Goal: Information Seeking & Learning: Learn about a topic

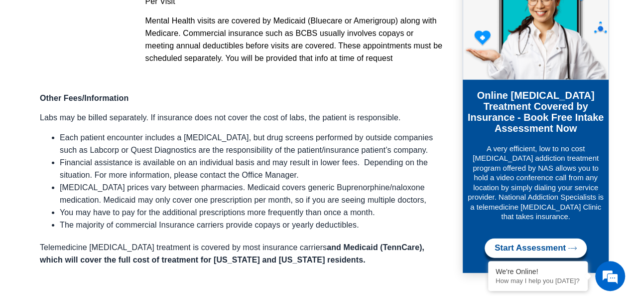
scroll to position [1296, 0]
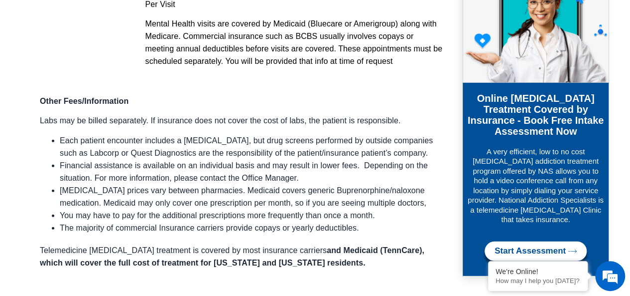
click at [297, 246] on span "Telemedicine [MEDICAL_DATA] treatment is covered by most insurance carriers" at bounding box center [183, 250] width 287 height 8
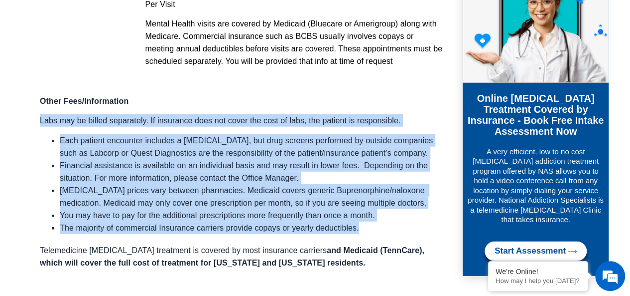
drag, startPoint x: 359, startPoint y: 214, endPoint x: 32, endPoint y: 104, distance: 345.0
copy div "Labs may be billed separately. If insurance does not cover the cost of labs, th…"
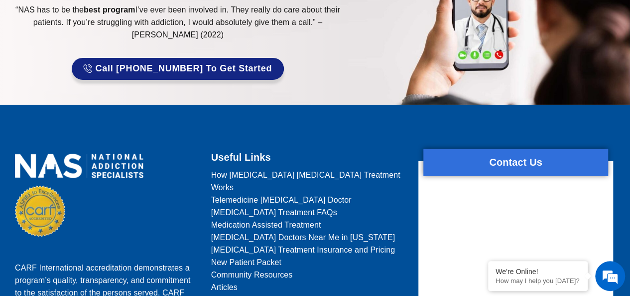
scroll to position [1794, 0]
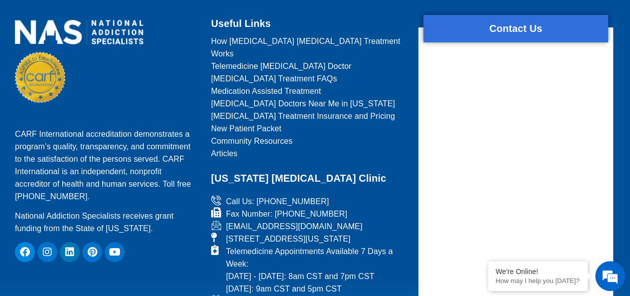
click at [284, 135] on span "Community Resources" at bounding box center [252, 141] width 82 height 12
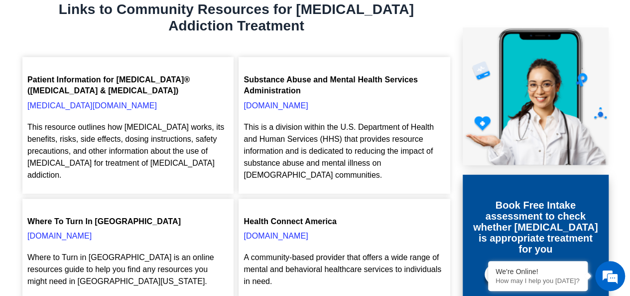
scroll to position [399, 0]
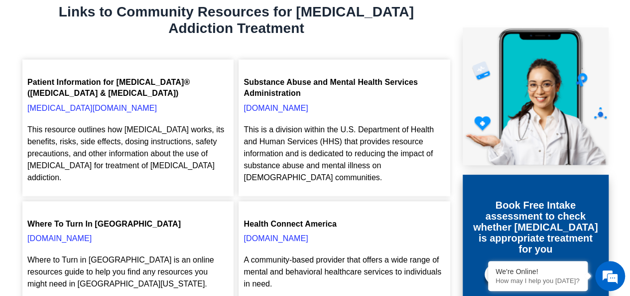
click at [53, 109] on link "suboxone.com" at bounding box center [92, 108] width 130 height 8
click at [177, 171] on div "This resource outlines how Suboxone works, its benefits, risks, side effects, d…" at bounding box center [127, 157] width 201 height 67
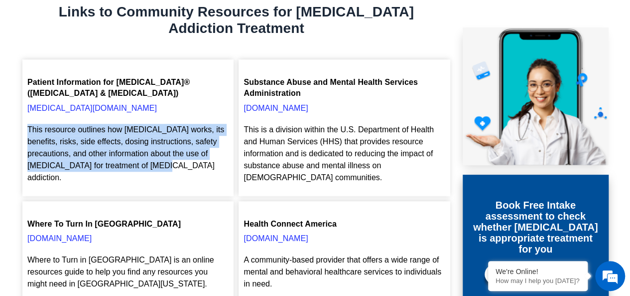
drag, startPoint x: 182, startPoint y: 166, endPoint x: 25, endPoint y: 131, distance: 160.8
click at [25, 131] on div "Patient Information for SUBOXONE® (buprenorphine & naloxone) suboxone.com This …" at bounding box center [127, 127] width 211 height 137
copy p "This resource outlines how Suboxone works, its benefits, risks, side effects, d…"
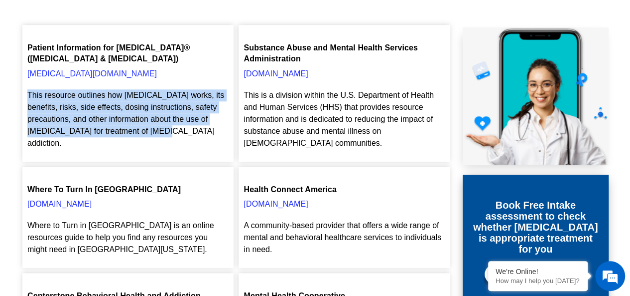
scroll to position [449, 0]
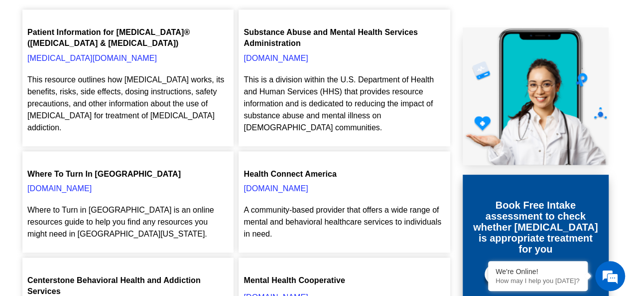
click at [302, 126] on p "This is a division within the U.S. Department of Health and Human Services (HHS…" at bounding box center [344, 104] width 201 height 60
click at [291, 59] on p "samhsa.gov" at bounding box center [344, 58] width 201 height 12
drag, startPoint x: 292, startPoint y: 58, endPoint x: 243, endPoint y: 58, distance: 49.3
click at [243, 58] on div "Substance Abuse and Mental Health Services Administration samhsa.gov This is a …" at bounding box center [344, 77] width 211 height 137
copy link "samhsa.gov"
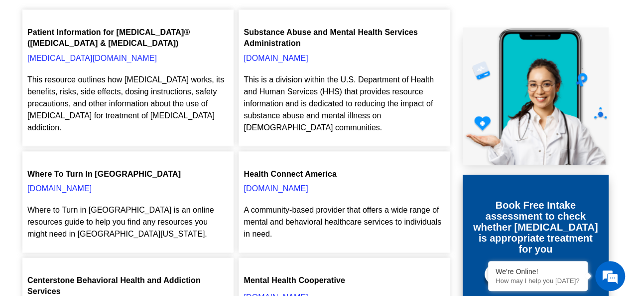
drag, startPoint x: 308, startPoint y: 47, endPoint x: 309, endPoint y: 36, distance: 11.5
click at [308, 46] on figcaption "Substance Abuse and Mental Health Services Administration" at bounding box center [344, 38] width 201 height 22
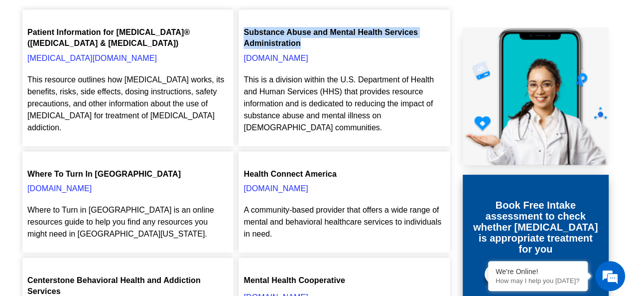
drag, startPoint x: 292, startPoint y: 43, endPoint x: 244, endPoint y: 35, distance: 48.5
click at [244, 35] on figcaption "Substance Abuse and Mental Health Services Administration" at bounding box center [344, 38] width 201 height 22
copy figcaption "Substance Abuse and Mental Health Services Administration"
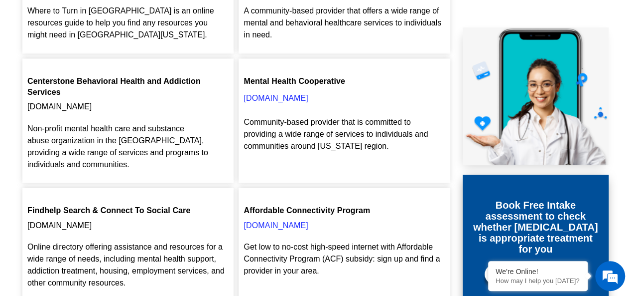
scroll to position [648, 0]
click at [267, 98] on link "mhc-tn.org" at bounding box center [276, 97] width 64 height 8
